Goal: Task Accomplishment & Management: Manage account settings

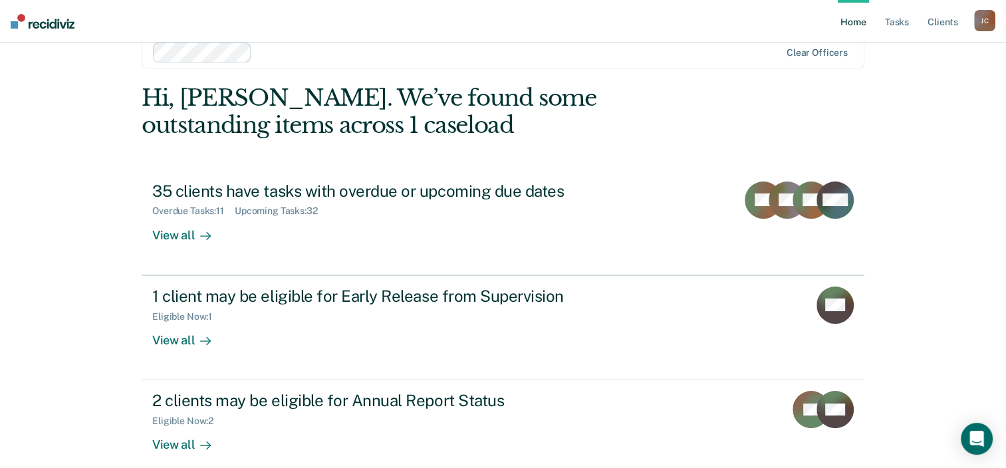
scroll to position [43, 0]
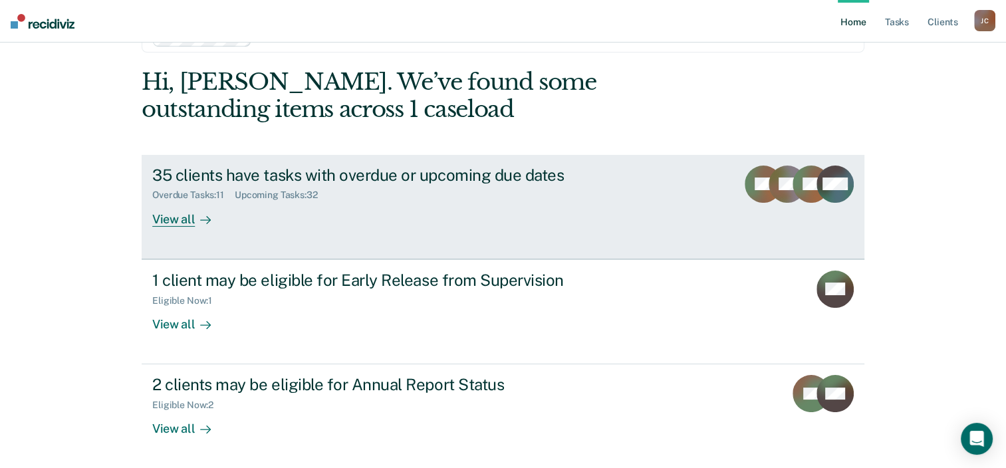
click at [616, 224] on div "35 clients have tasks with overdue or upcoming due dates Overdue Tasks : 11 Upc…" at bounding box center [401, 196] width 499 height 61
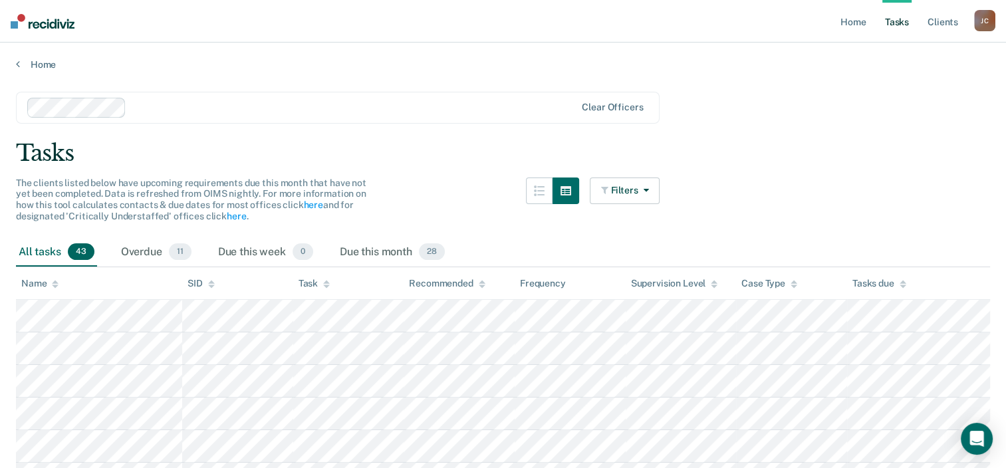
click at [54, 280] on icon at bounding box center [55, 284] width 7 height 9
click at [55, 280] on icon at bounding box center [55, 284] width 7 height 9
click at [55, 280] on icon at bounding box center [55, 281] width 7 height 3
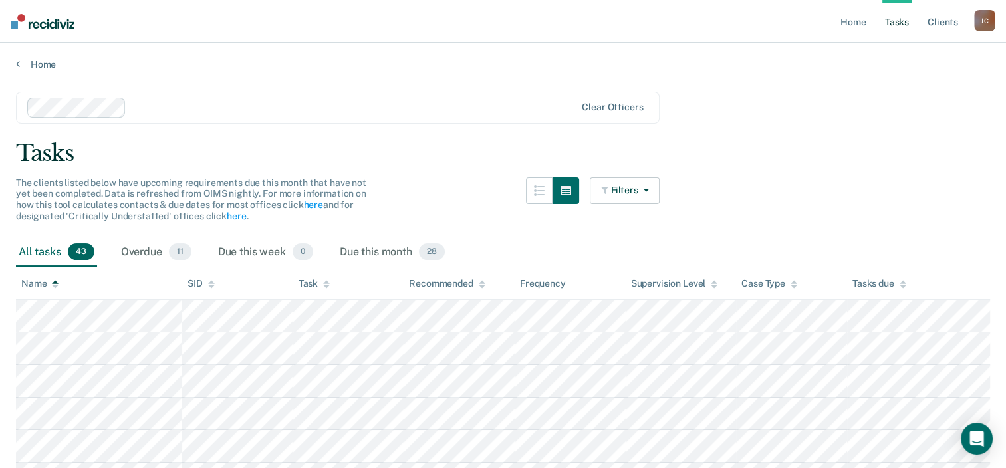
click at [55, 280] on icon at bounding box center [55, 281] width 7 height 3
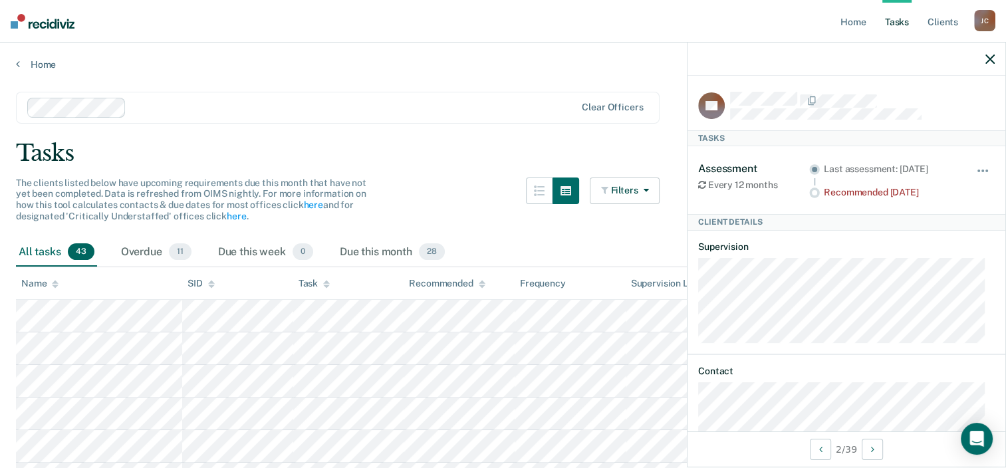
click at [745, 230] on div "Client Details" at bounding box center [846, 222] width 318 height 16
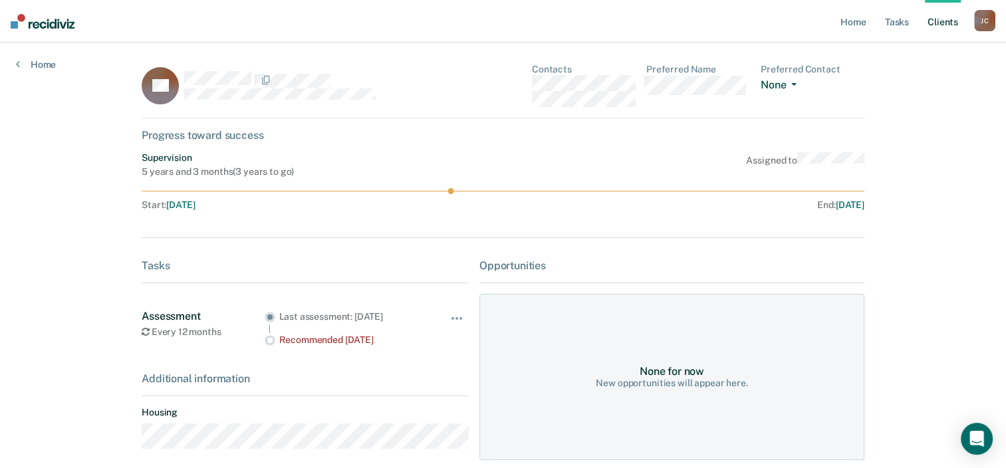
click at [783, 80] on button "None" at bounding box center [781, 85] width 41 height 15
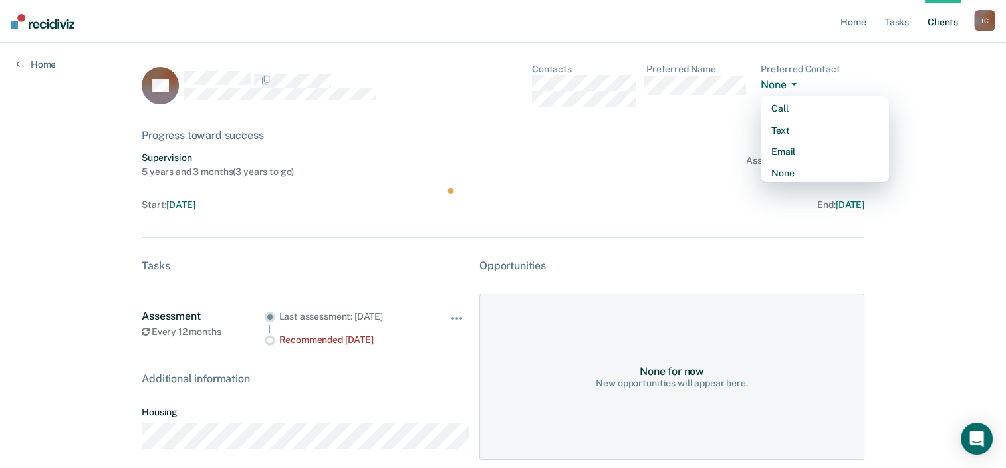
click at [880, 69] on main "ED Contacts Preferred Name Preferred Contact None Call Text Email None Progress…" at bounding box center [503, 270] width 755 height 455
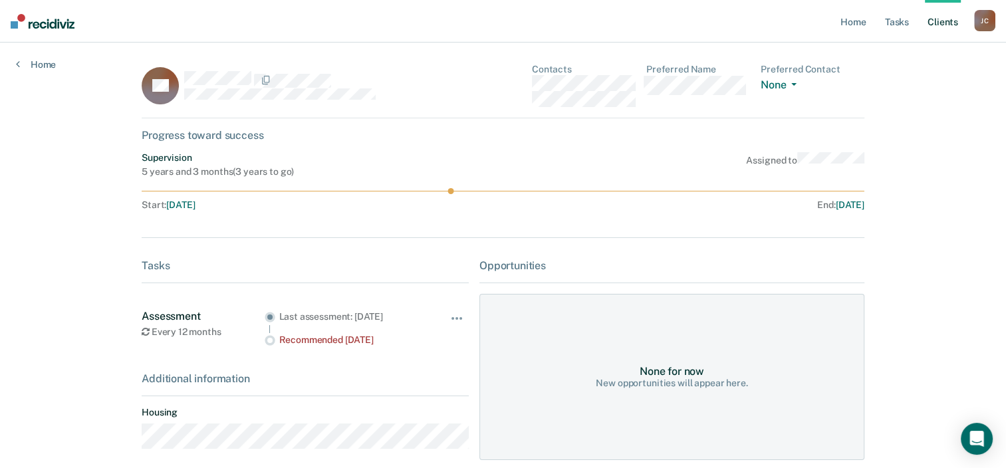
scroll to position [60, 0]
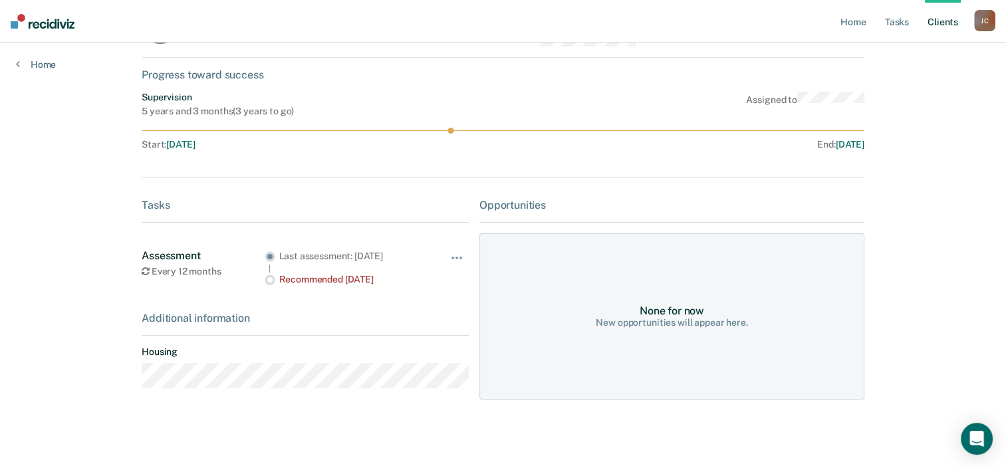
click at [697, 330] on div "None for now New opportunities will appear here." at bounding box center [671, 316] width 385 height 166
click at [679, 323] on div "New opportunities will appear here." at bounding box center [672, 322] width 152 height 11
click at [459, 257] on span "button" at bounding box center [460, 258] width 3 height 3
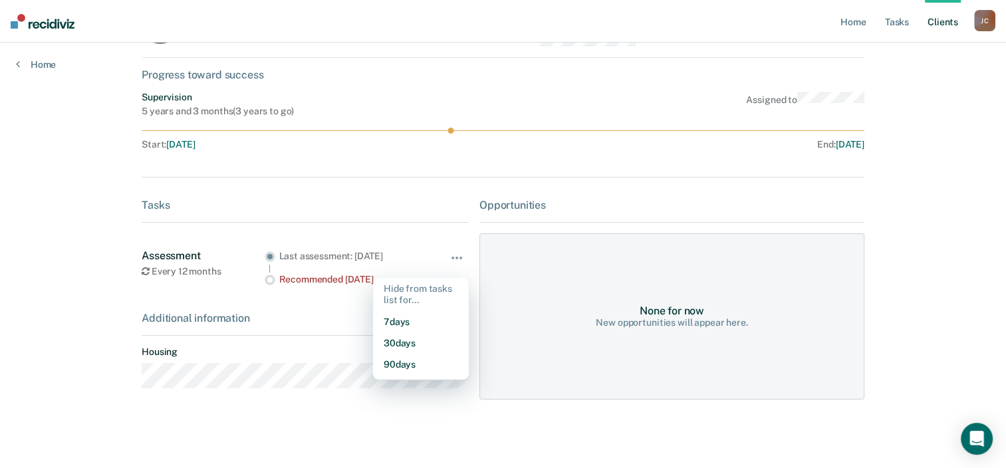
click at [529, 147] on div "End : [DATE]" at bounding box center [687, 144] width 356 height 11
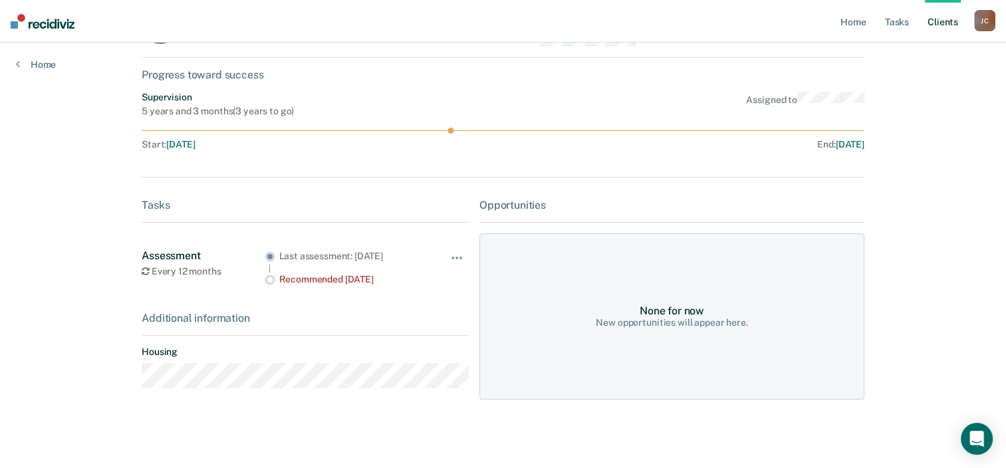
scroll to position [0, 0]
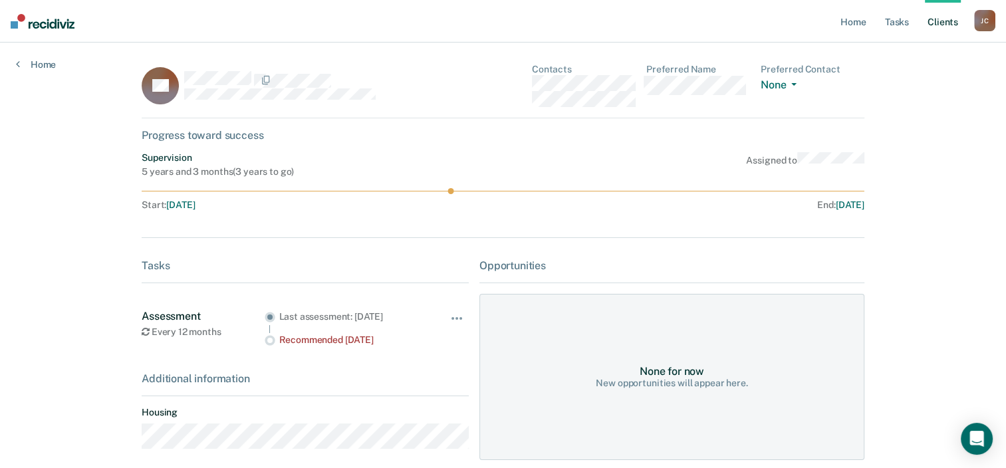
click at [452, 191] on circle at bounding box center [451, 191] width 6 height 6
